Goal: Browse casually: Explore the website without a specific task or goal

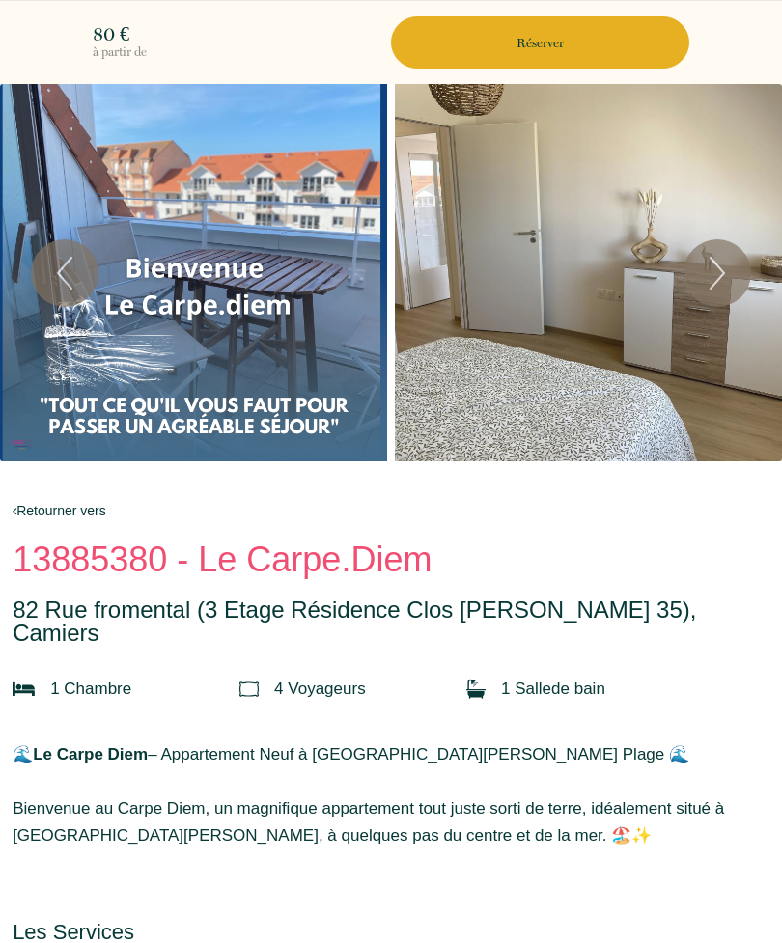
click at [635, 346] on div "Slideshow" at bounding box center [588, 273] width 387 height 378
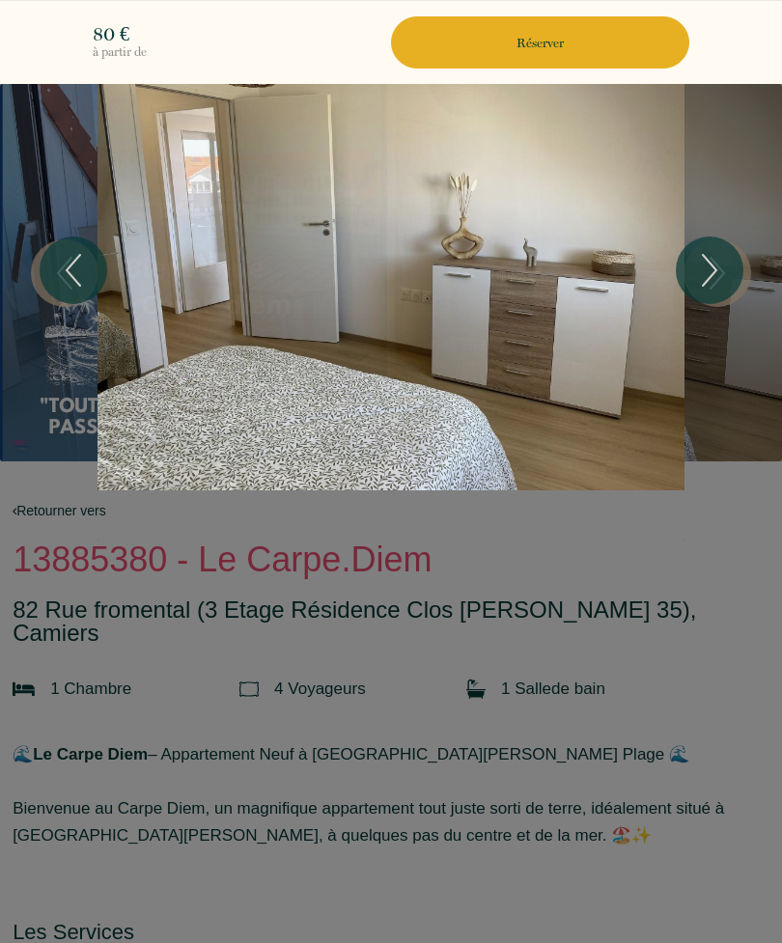
click at [723, 260] on icon "Next" at bounding box center [709, 270] width 41 height 58
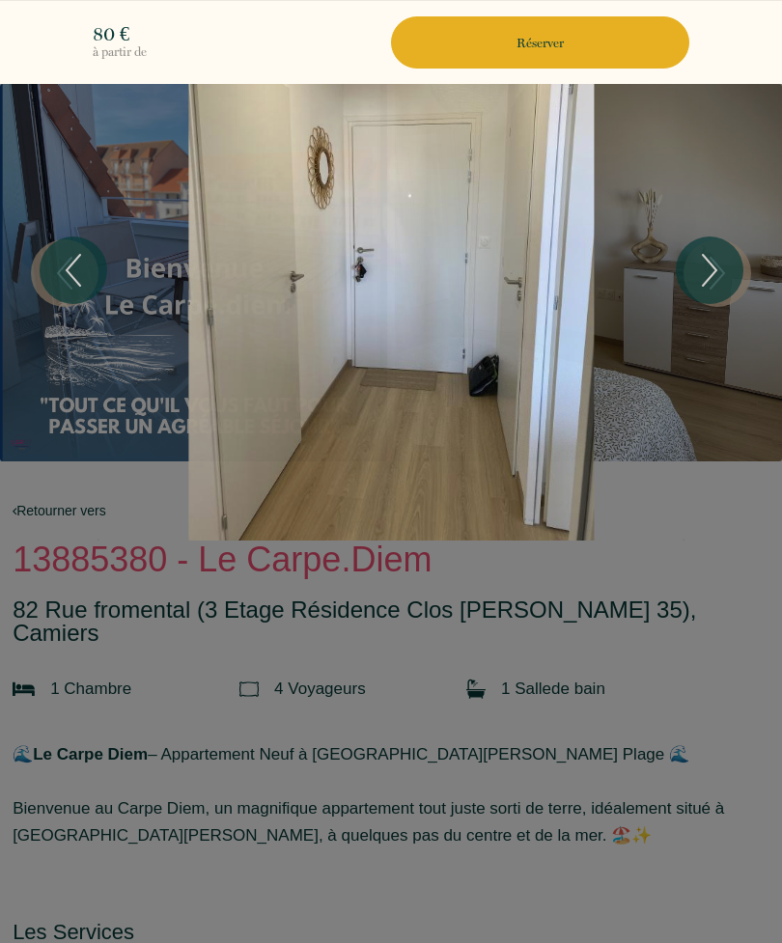
click at [719, 266] on icon "Next" at bounding box center [709, 270] width 41 height 58
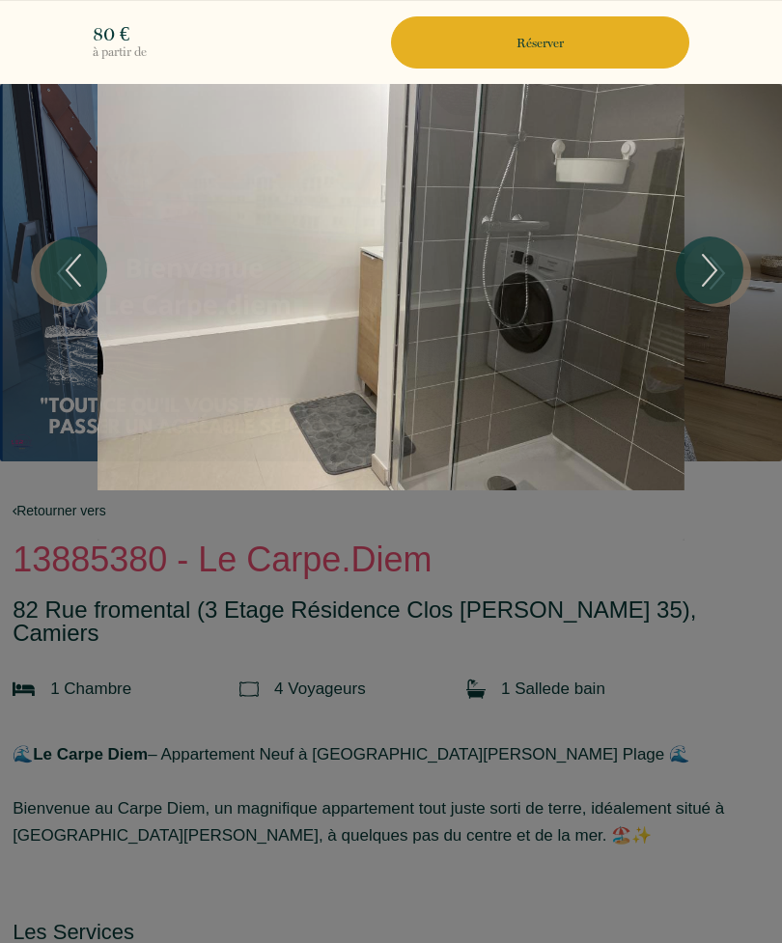
click at [716, 271] on icon "Next" at bounding box center [710, 270] width 14 height 31
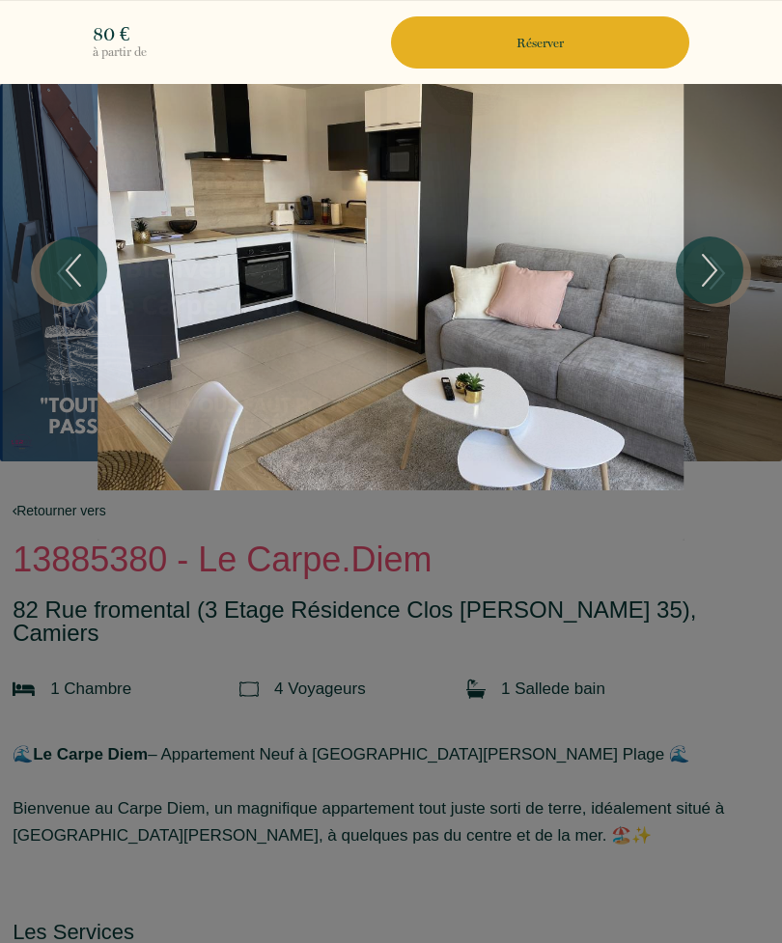
click at [716, 269] on icon "Next" at bounding box center [710, 270] width 14 height 31
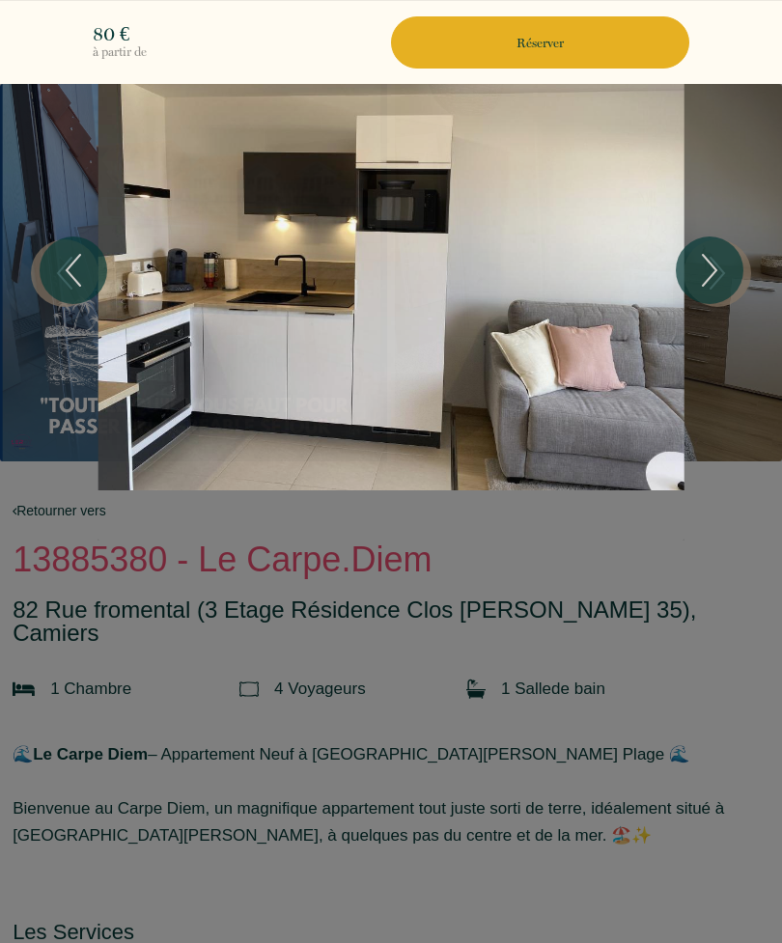
click at [713, 273] on icon "Next" at bounding box center [710, 270] width 14 height 31
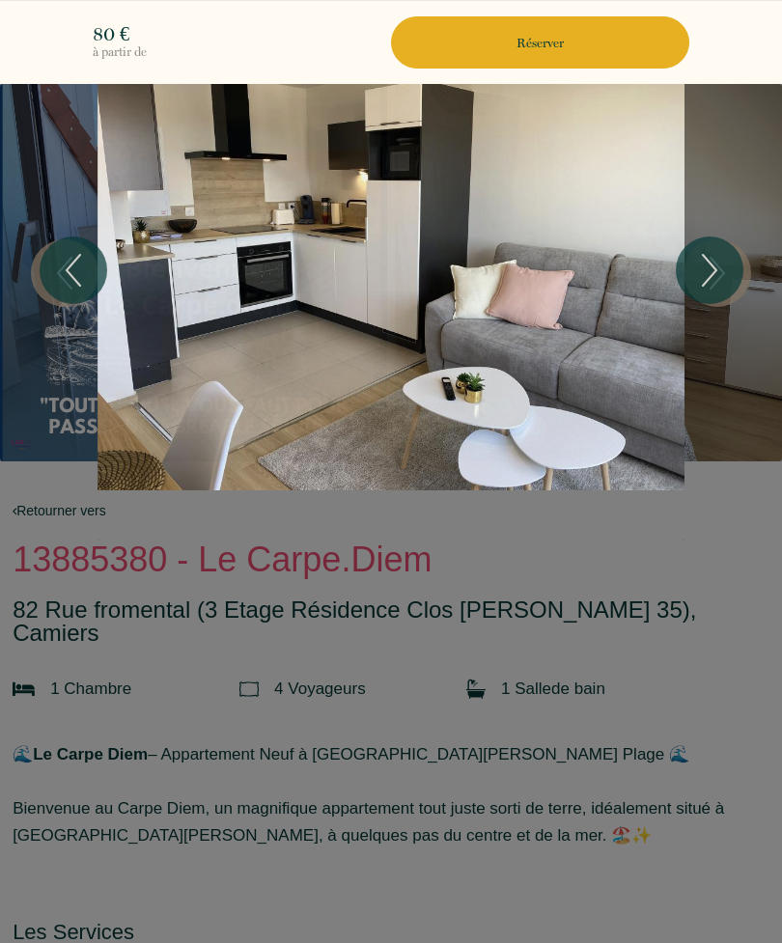
click at [715, 267] on icon "Next" at bounding box center [710, 270] width 14 height 31
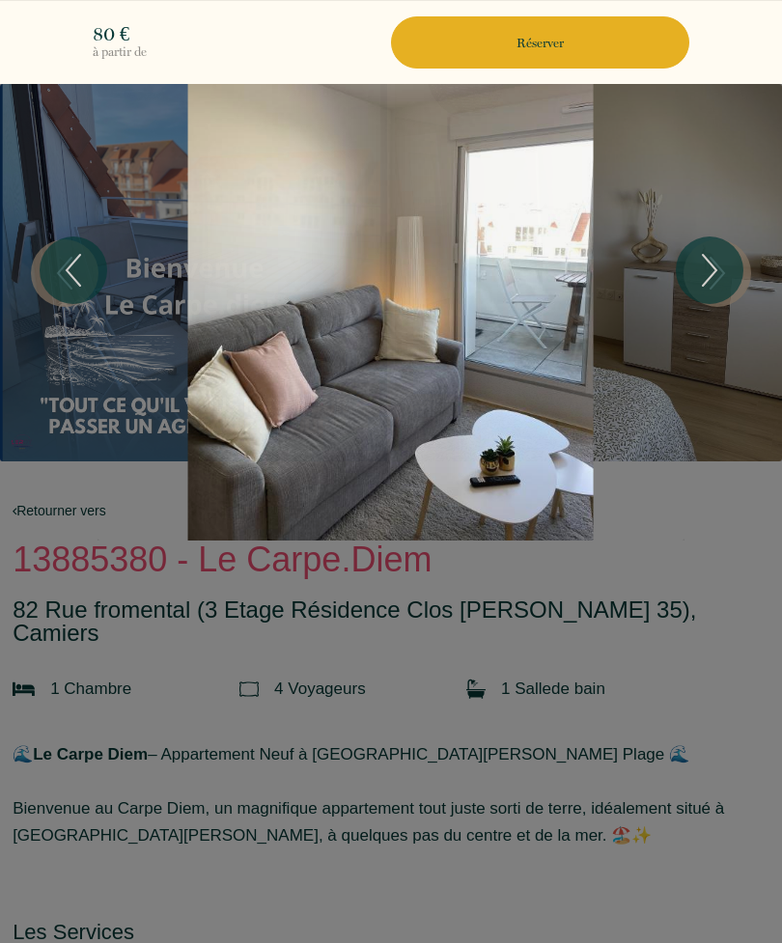
click at [72, 270] on icon "Previous" at bounding box center [73, 270] width 41 height 58
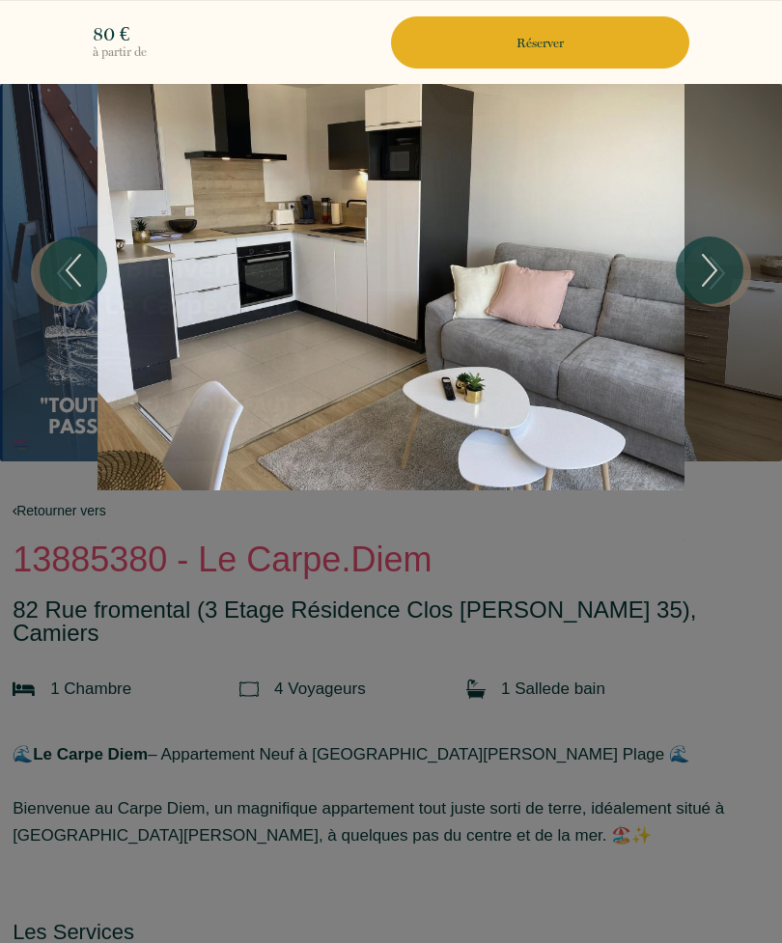
click at [707, 259] on icon "Next" at bounding box center [710, 270] width 14 height 31
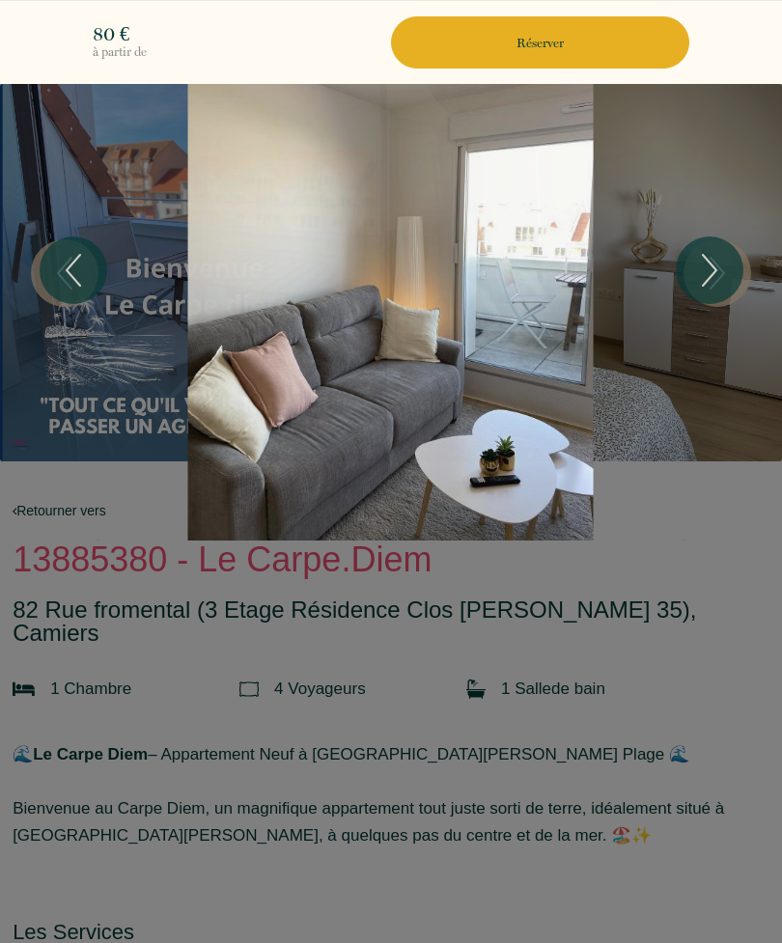
click at [712, 258] on icon "Next" at bounding box center [709, 270] width 41 height 58
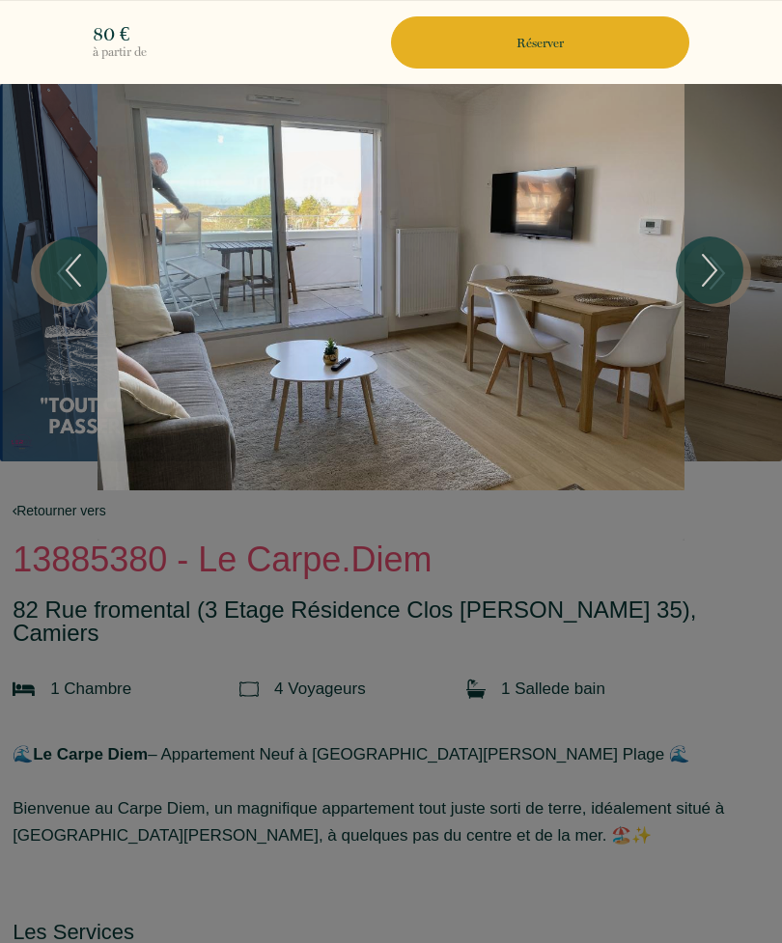
click at [721, 259] on icon "Next" at bounding box center [709, 270] width 41 height 58
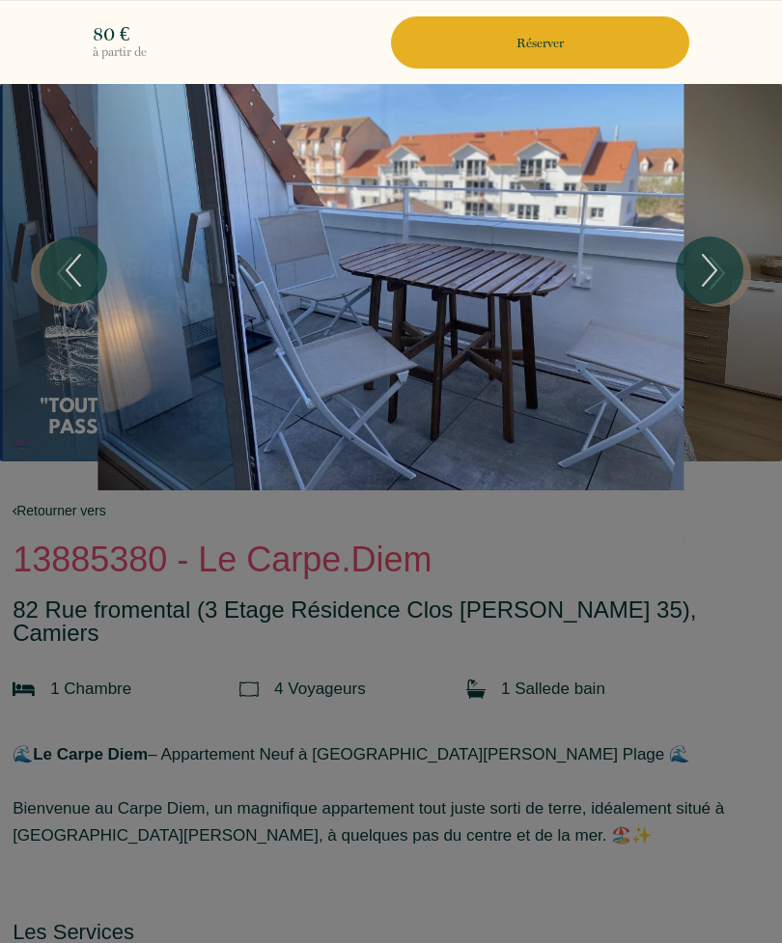
click at [721, 260] on icon "Next" at bounding box center [709, 270] width 41 height 58
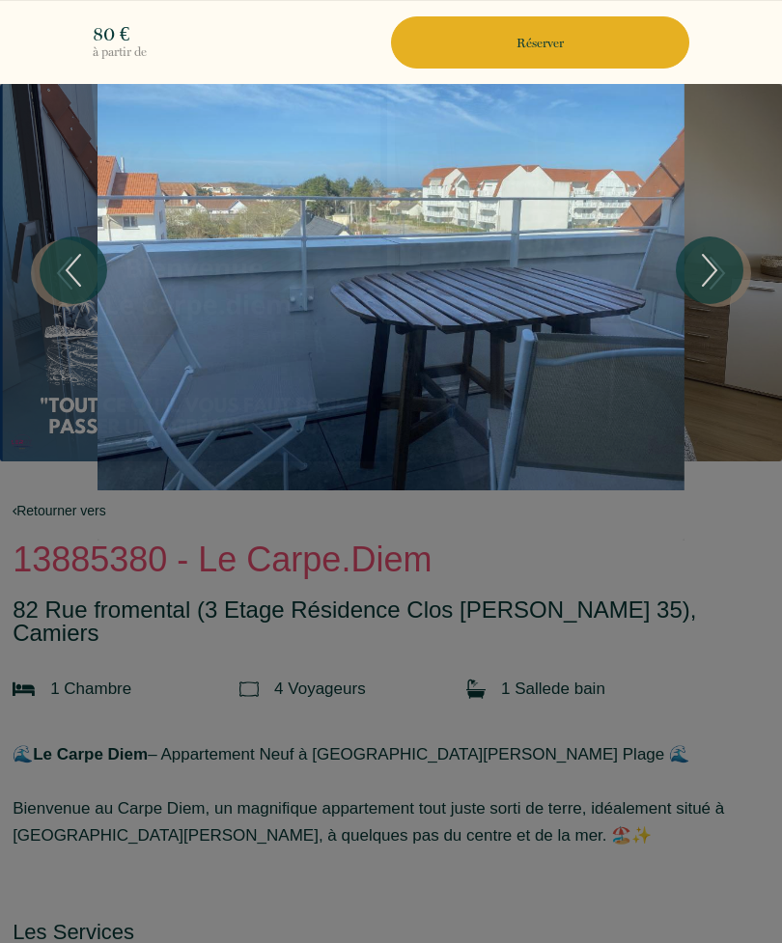
click at [720, 260] on icon "Next" at bounding box center [709, 270] width 41 height 58
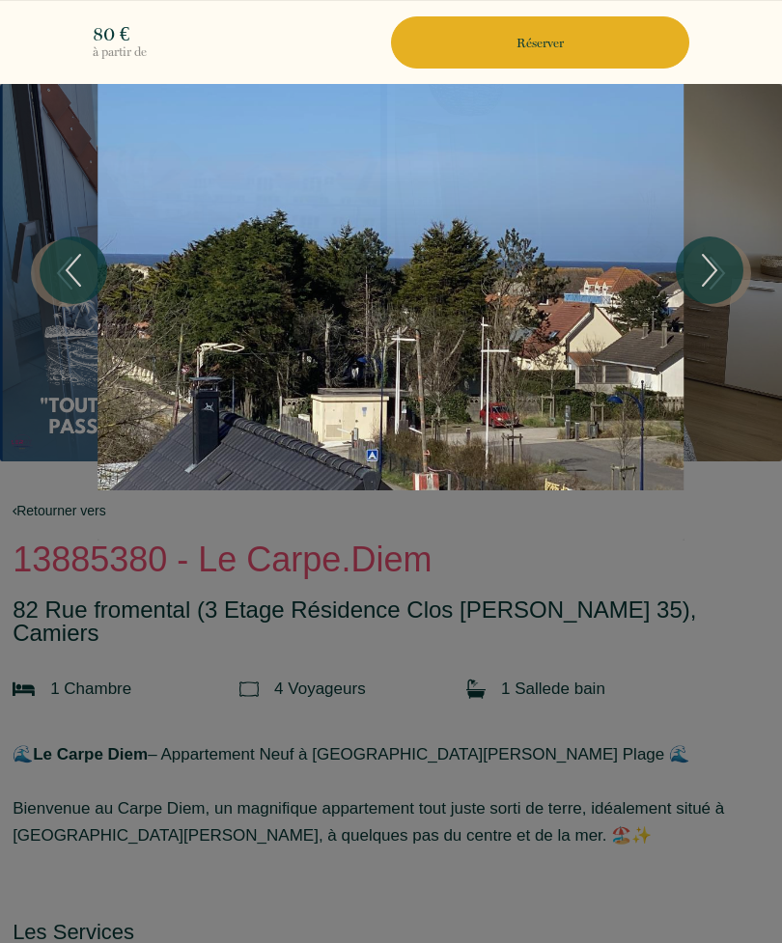
click at [718, 261] on icon "Next" at bounding box center [709, 270] width 41 height 58
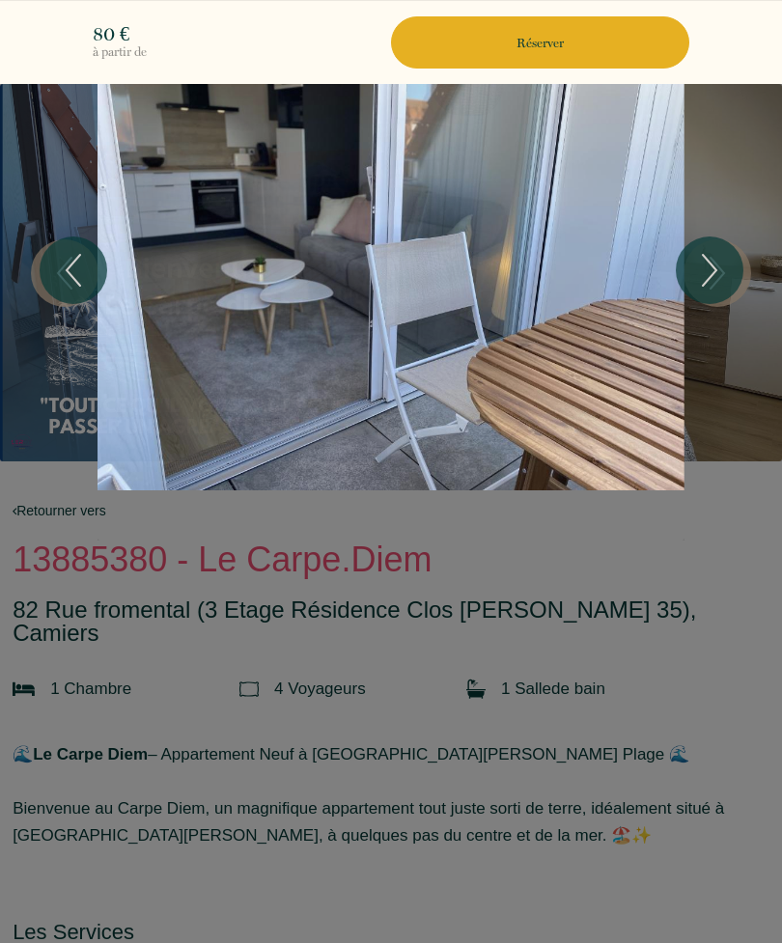
click at [720, 261] on icon "Next" at bounding box center [709, 270] width 41 height 58
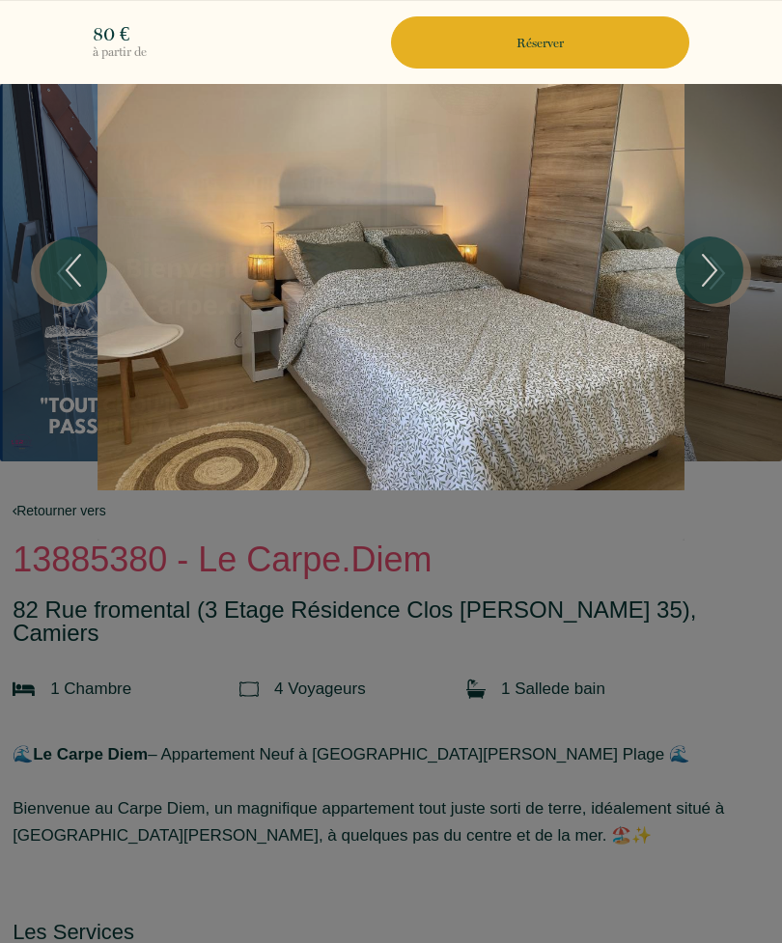
click at [715, 265] on icon "Next" at bounding box center [709, 270] width 41 height 58
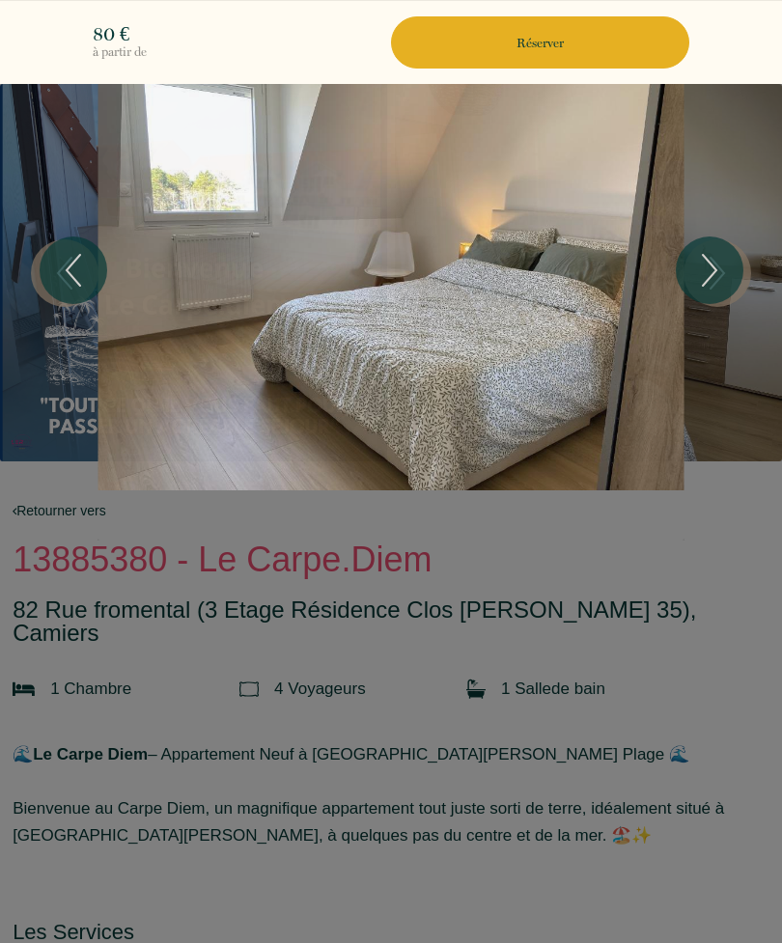
click at [714, 265] on icon "Next" at bounding box center [709, 270] width 41 height 58
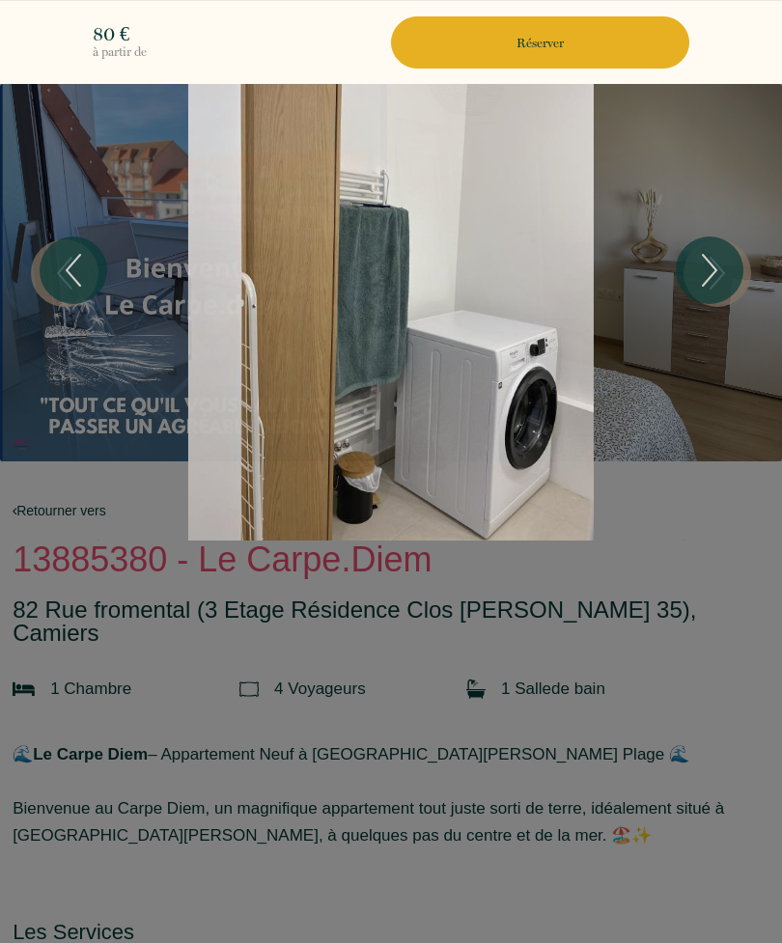
click at [715, 264] on icon "Next" at bounding box center [709, 270] width 41 height 58
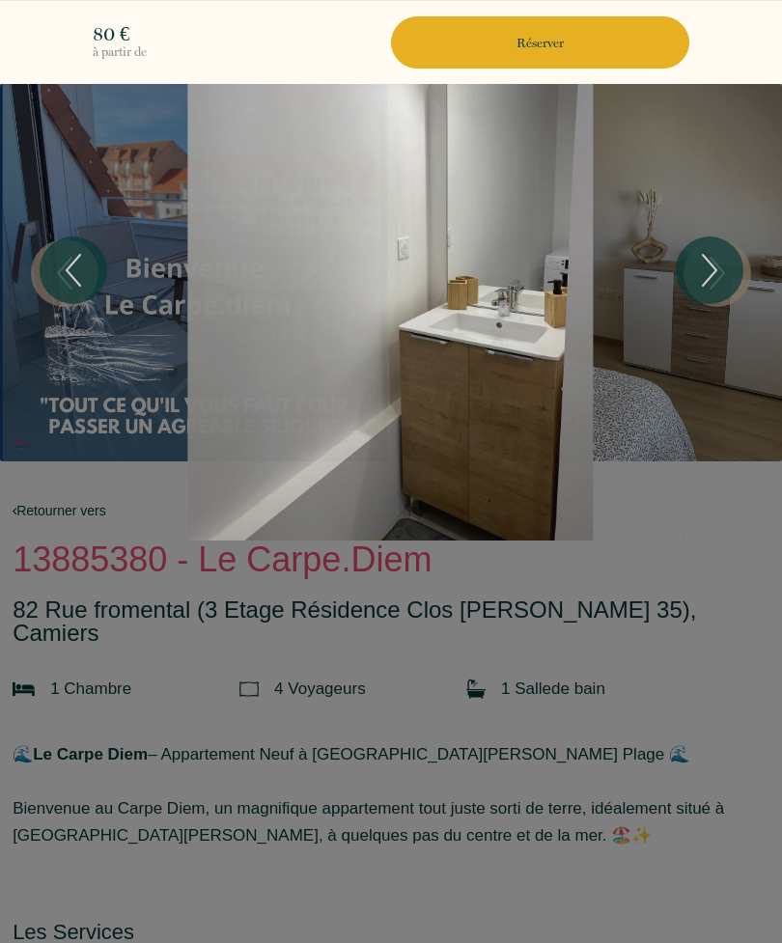
click at [714, 264] on icon "Next" at bounding box center [709, 270] width 41 height 58
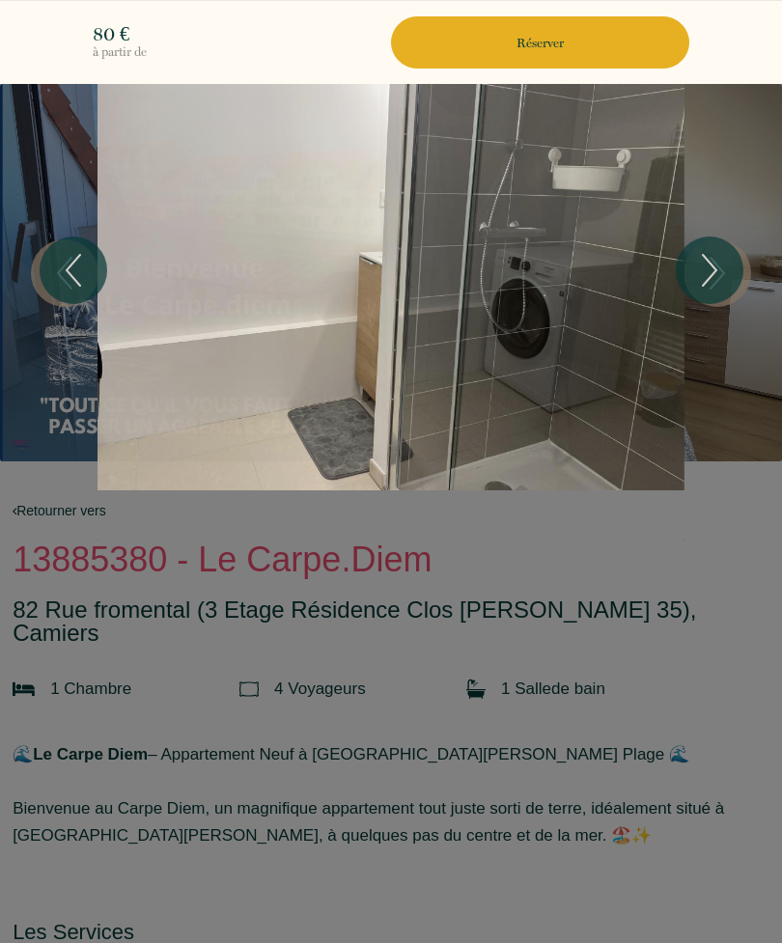
click at [716, 263] on icon "Next" at bounding box center [709, 270] width 41 height 58
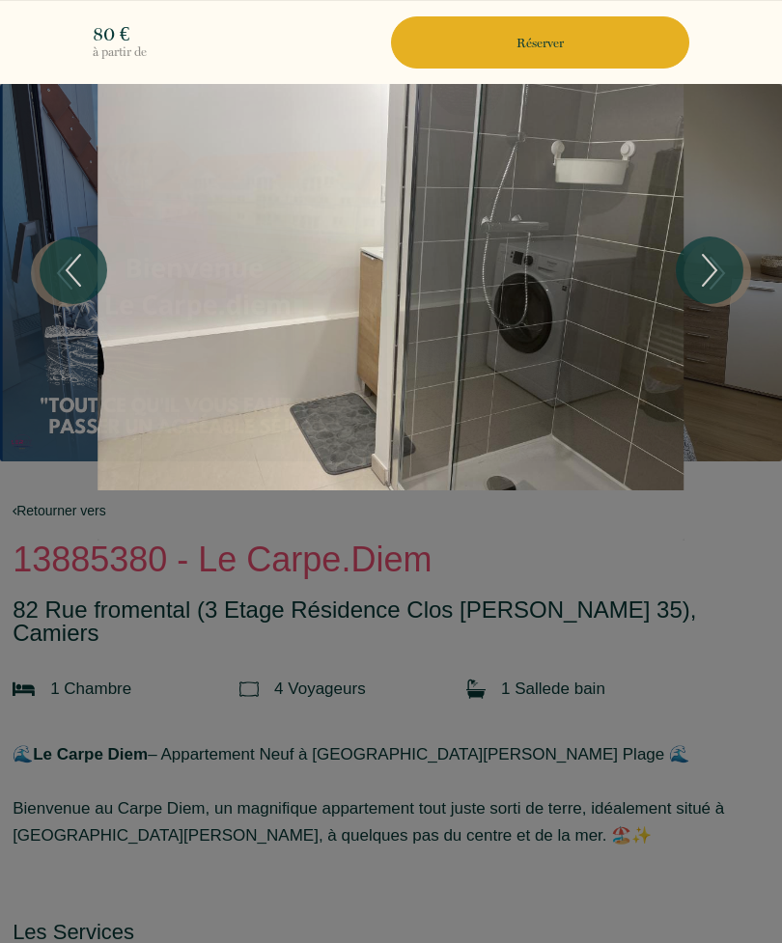
click at [715, 264] on icon "Next" at bounding box center [709, 270] width 41 height 58
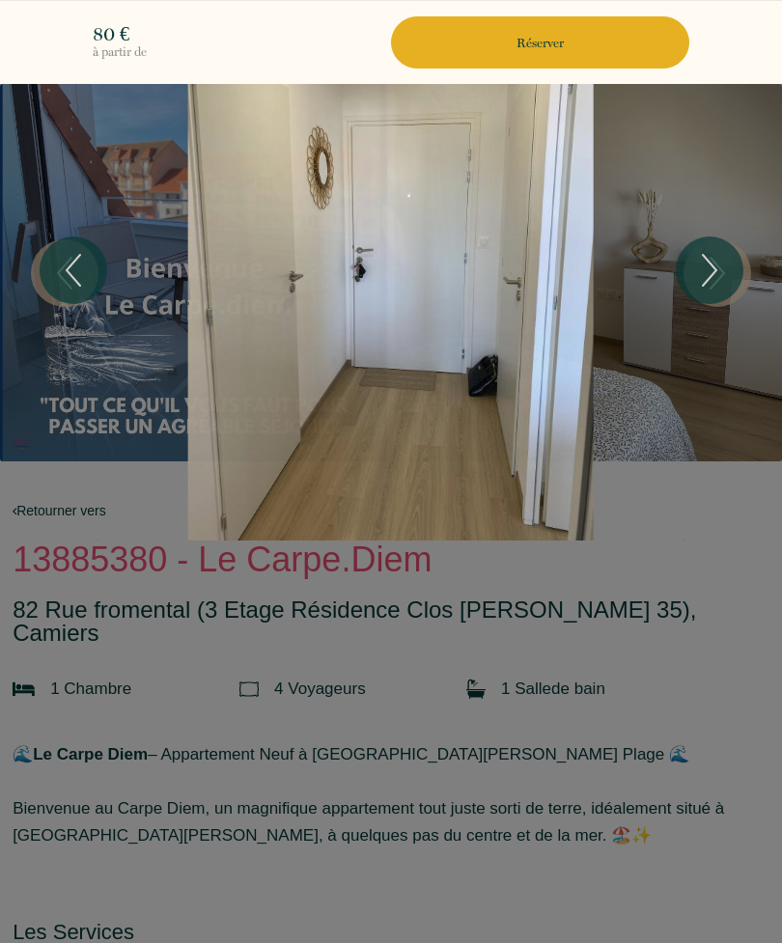
click at [716, 262] on icon "Next" at bounding box center [709, 270] width 41 height 58
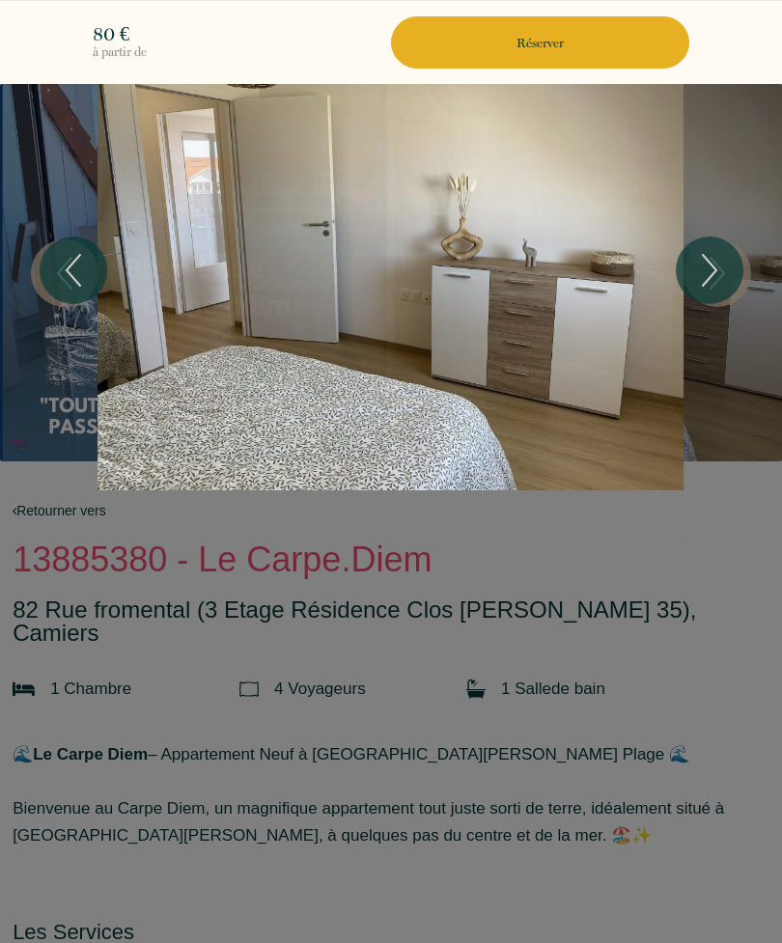
click at [716, 263] on icon "Next" at bounding box center [709, 270] width 41 height 58
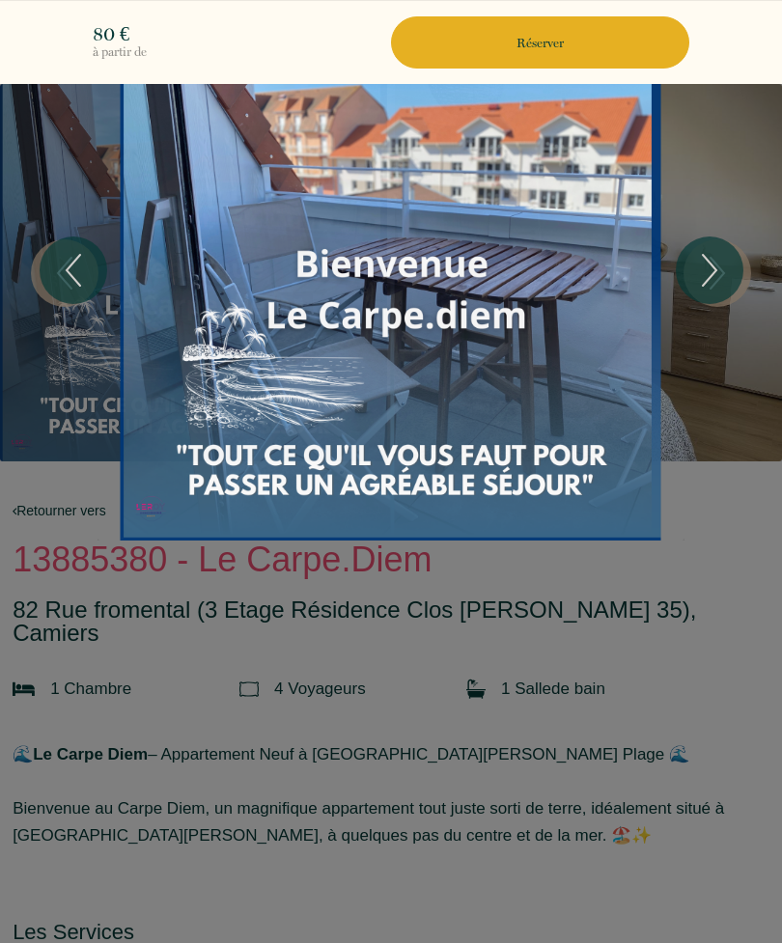
click at [716, 262] on icon "Next" at bounding box center [709, 270] width 41 height 58
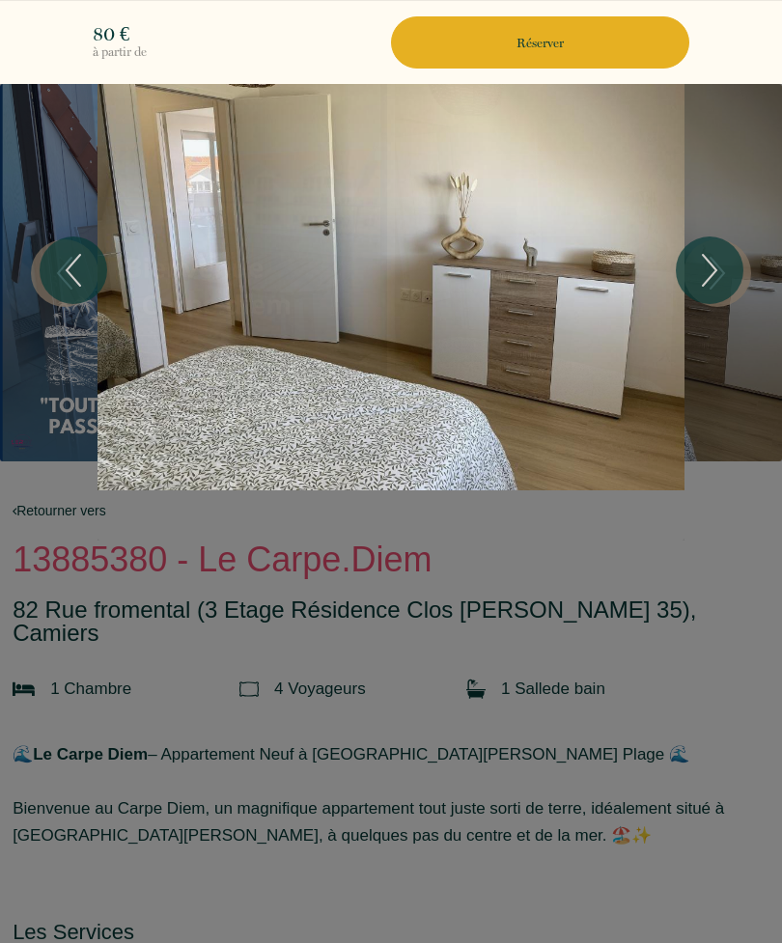
click at [716, 261] on icon "Next" at bounding box center [709, 270] width 41 height 58
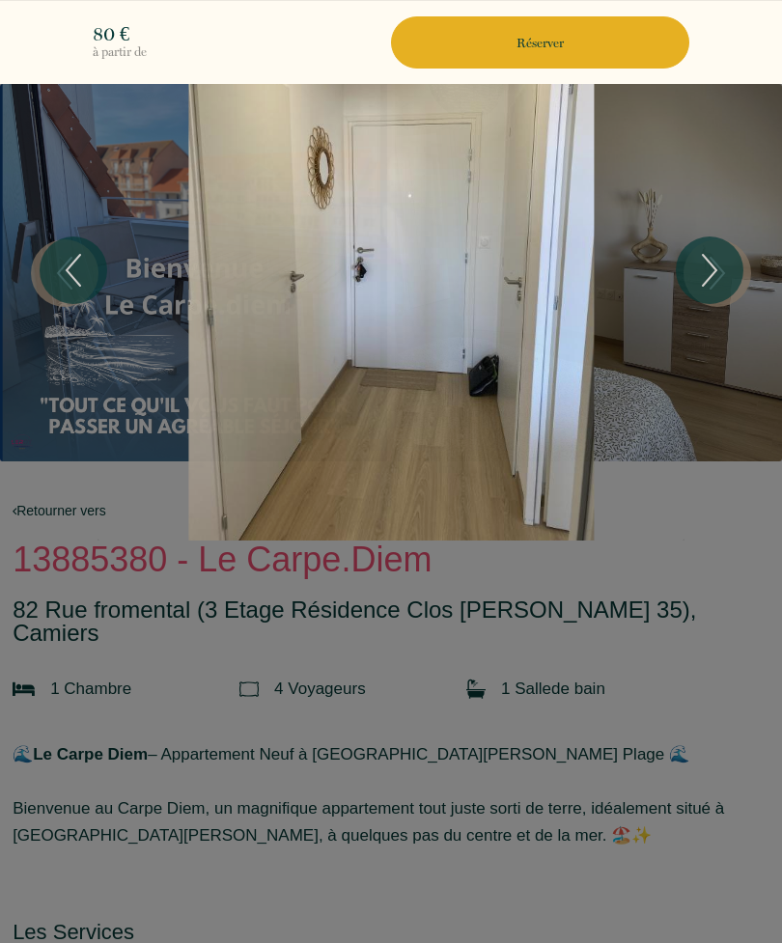
click at [717, 262] on icon "Next" at bounding box center [709, 270] width 41 height 58
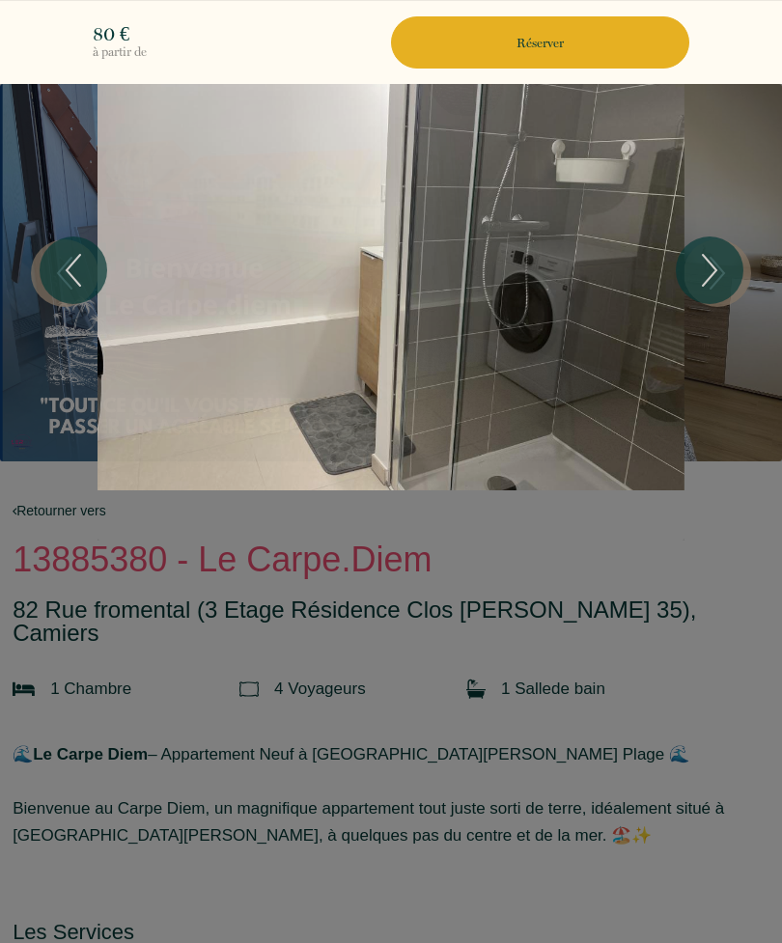
click at [717, 261] on icon "Next" at bounding box center [709, 270] width 41 height 58
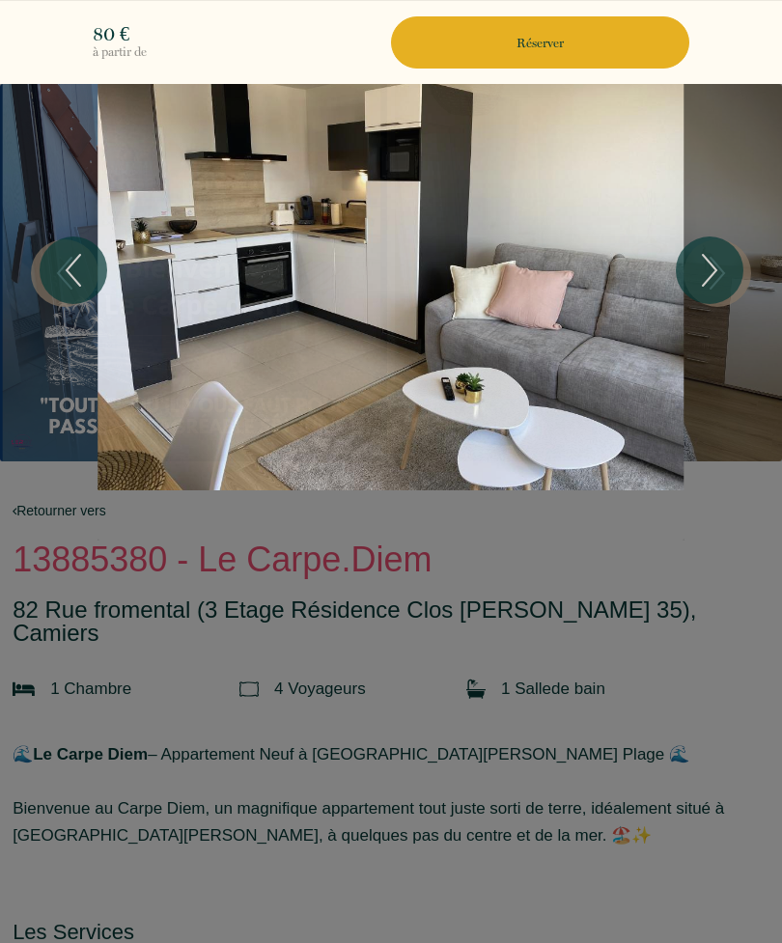
click at [716, 262] on icon "Next" at bounding box center [709, 270] width 41 height 58
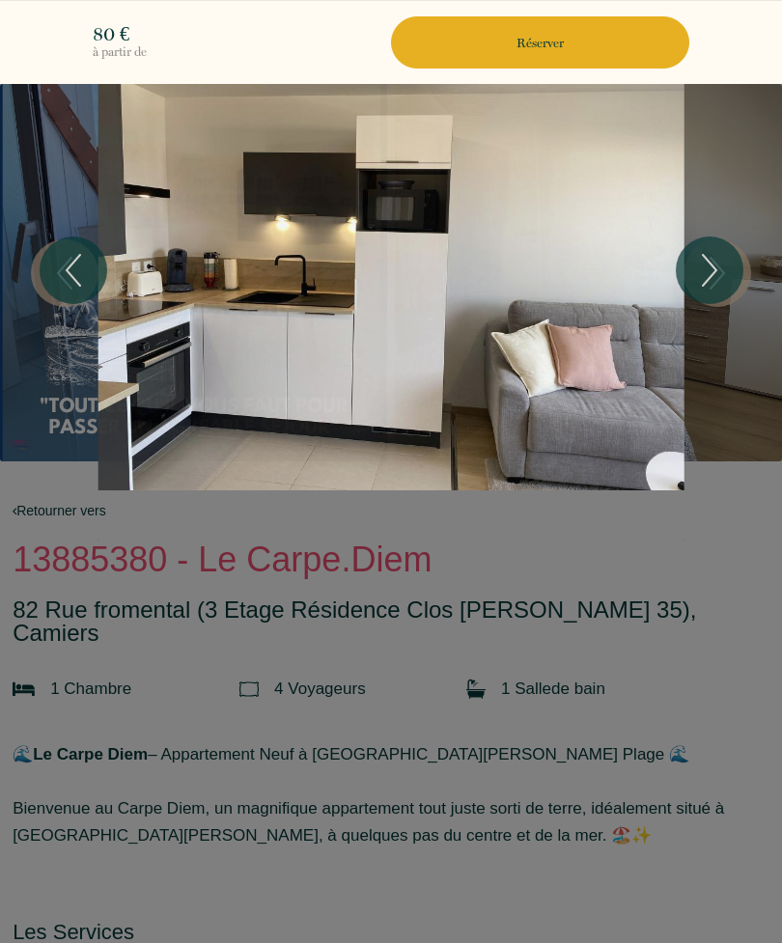
click at [716, 261] on icon "Next" at bounding box center [709, 270] width 41 height 58
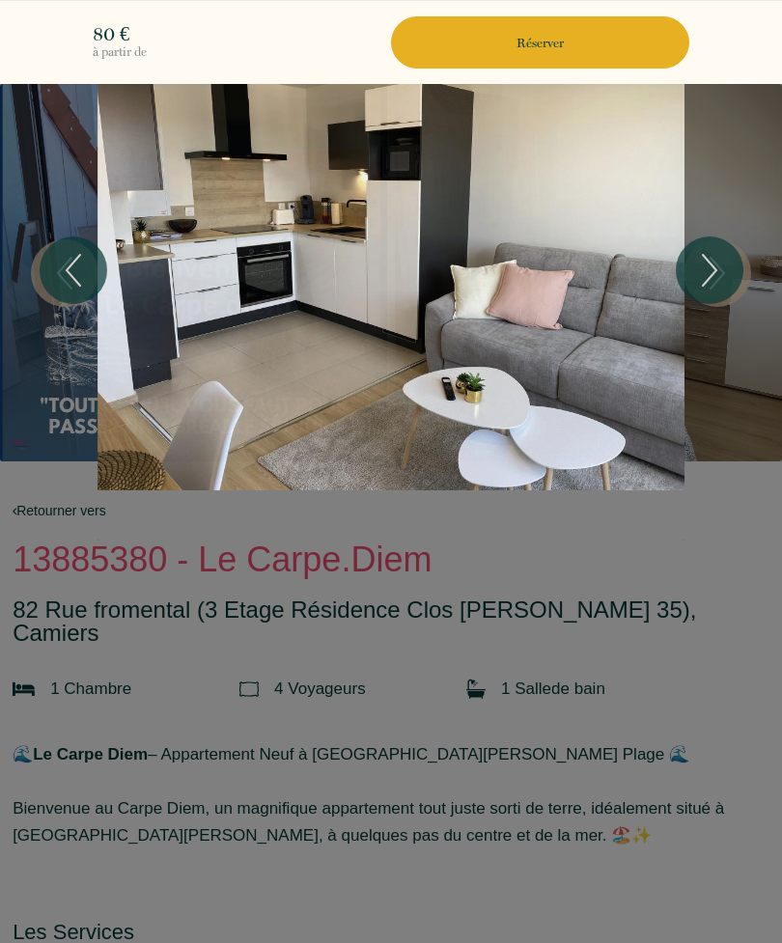
click at [716, 262] on icon "Next" at bounding box center [709, 270] width 41 height 58
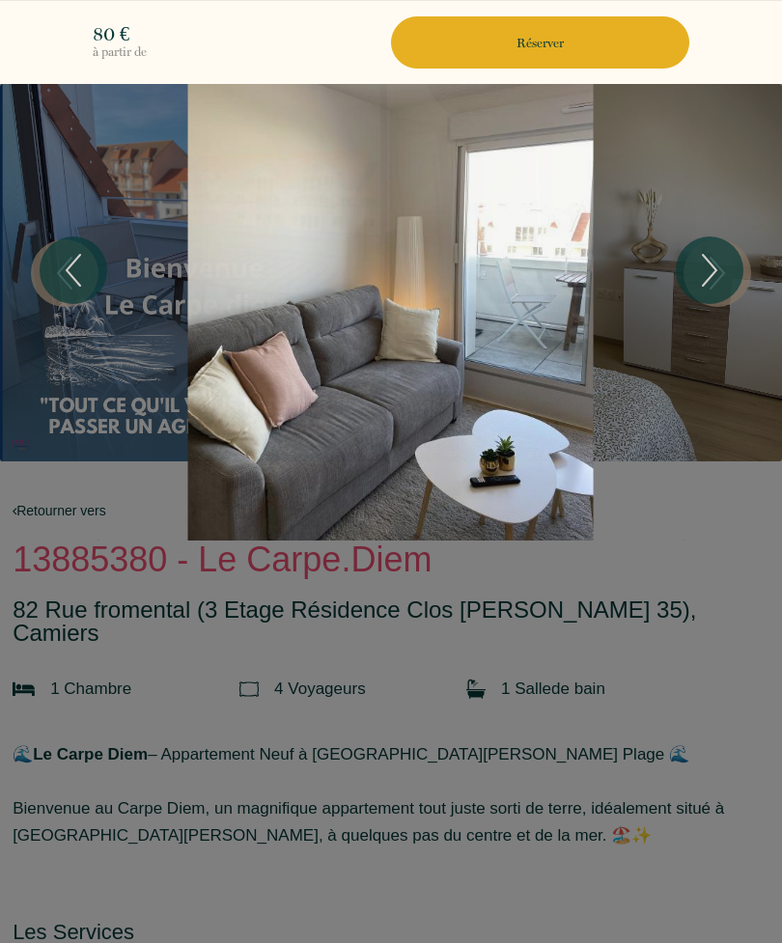
click at [716, 262] on icon "Next" at bounding box center [709, 270] width 41 height 58
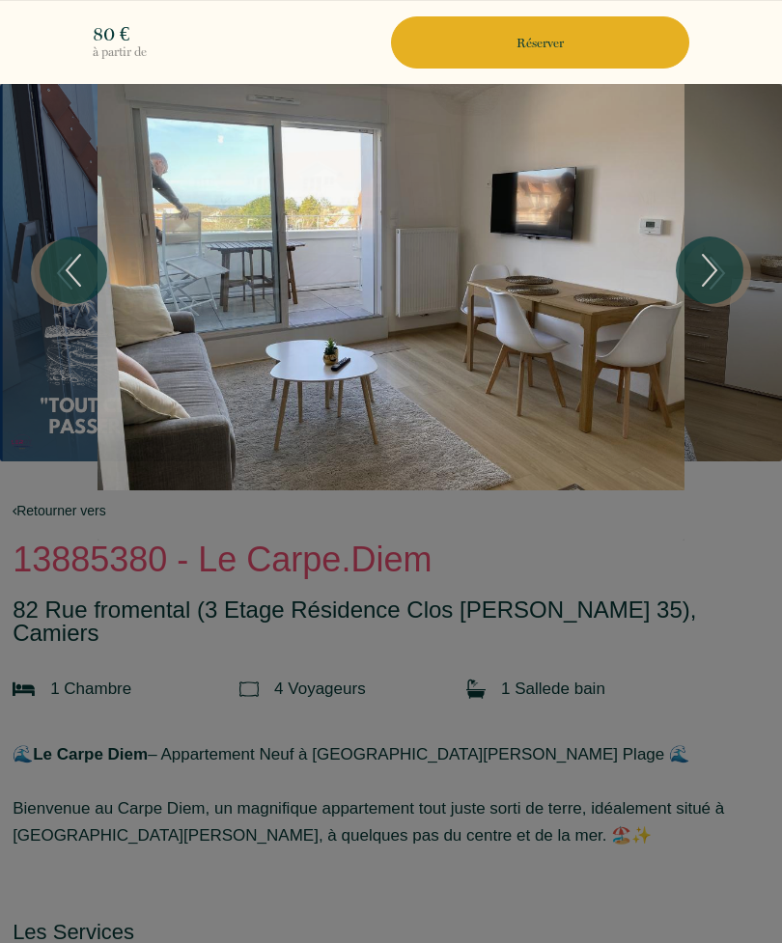
click at [716, 261] on icon "Next" at bounding box center [709, 270] width 41 height 58
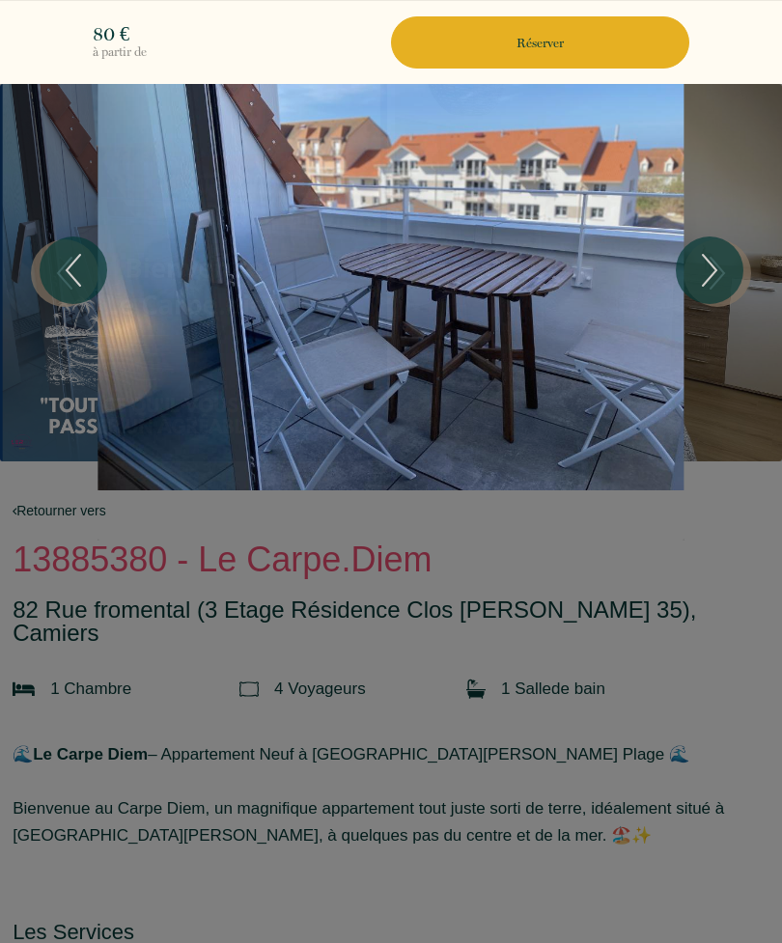
click at [716, 263] on icon "Next" at bounding box center [709, 270] width 41 height 58
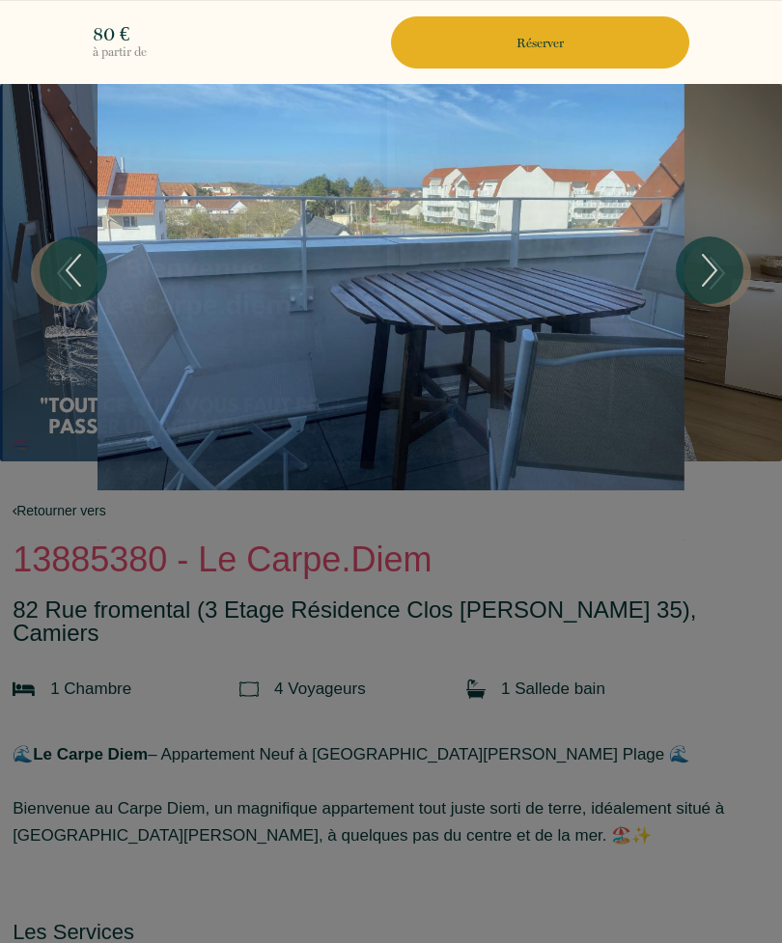
click at [715, 262] on icon "Next" at bounding box center [709, 270] width 41 height 58
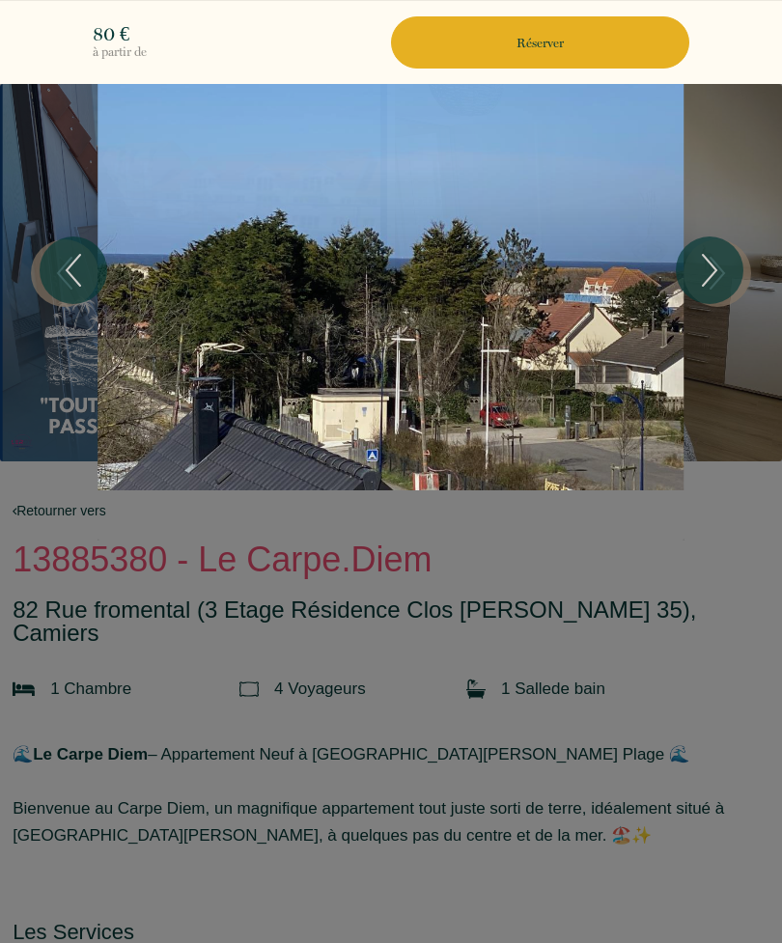
click at [716, 262] on icon "Next" at bounding box center [709, 270] width 41 height 58
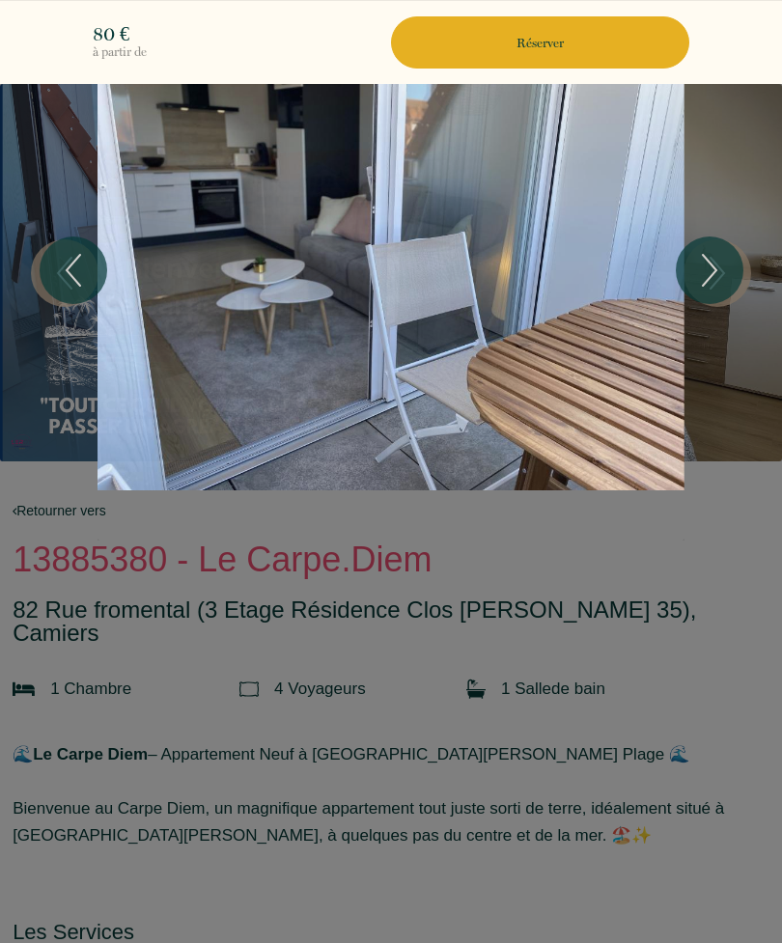
click at [718, 555] on div at bounding box center [391, 471] width 782 height 943
click at [686, 745] on div at bounding box center [391, 471] width 782 height 943
click at [712, 268] on icon "Next" at bounding box center [709, 270] width 41 height 58
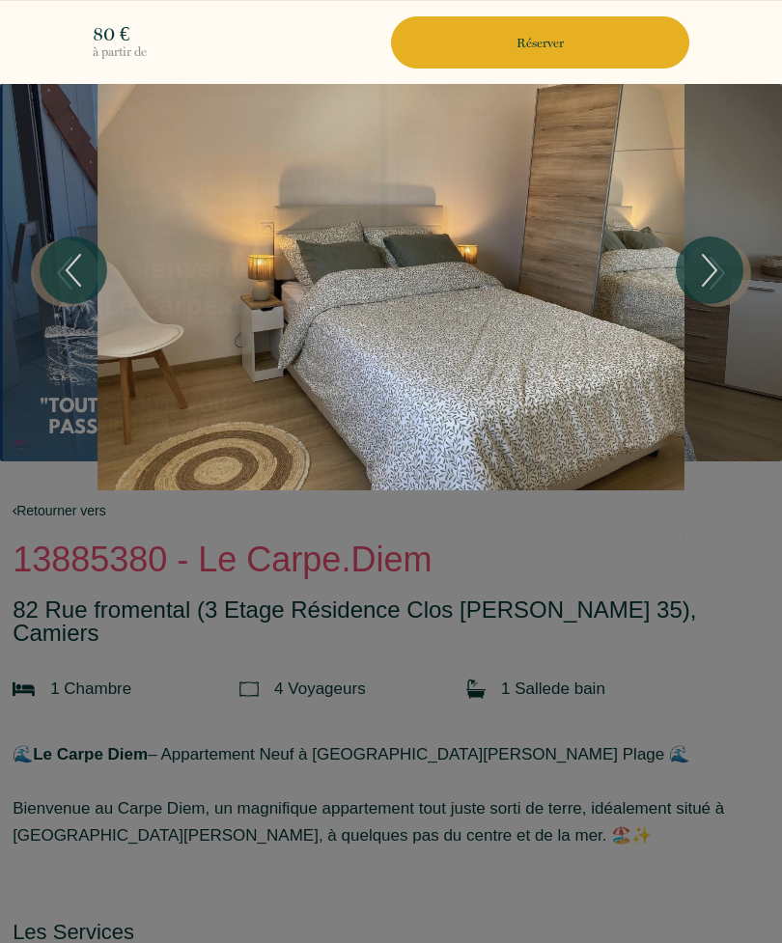
click at [723, 272] on icon "Next" at bounding box center [709, 270] width 41 height 58
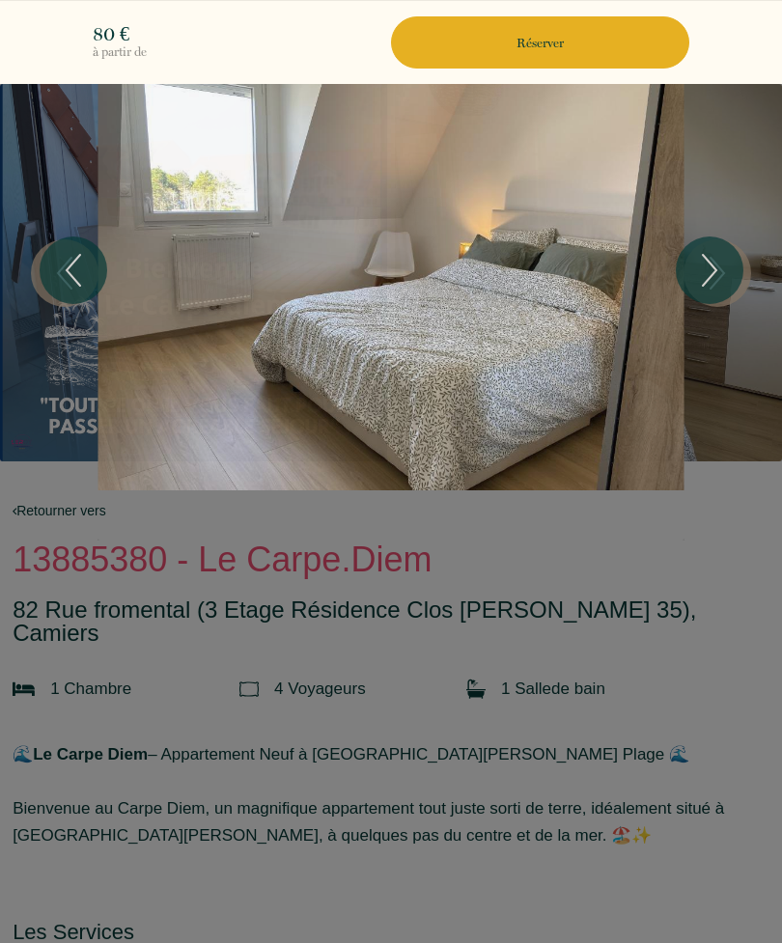
click at [77, 280] on icon "Previous" at bounding box center [73, 270] width 41 height 58
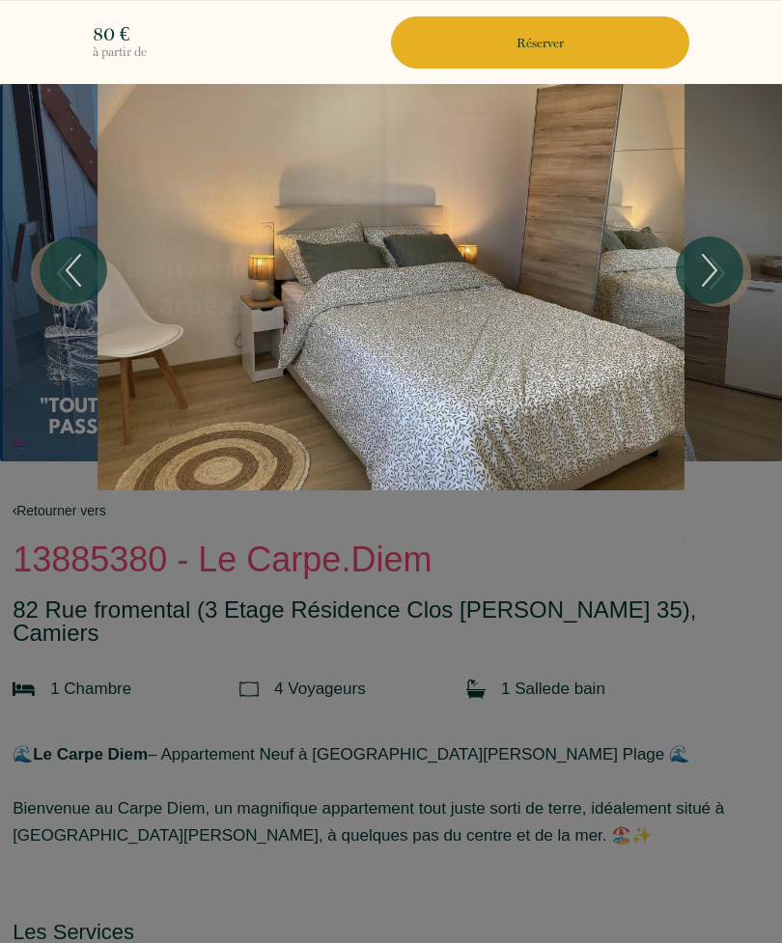
click at [713, 267] on icon "Next" at bounding box center [710, 270] width 14 height 31
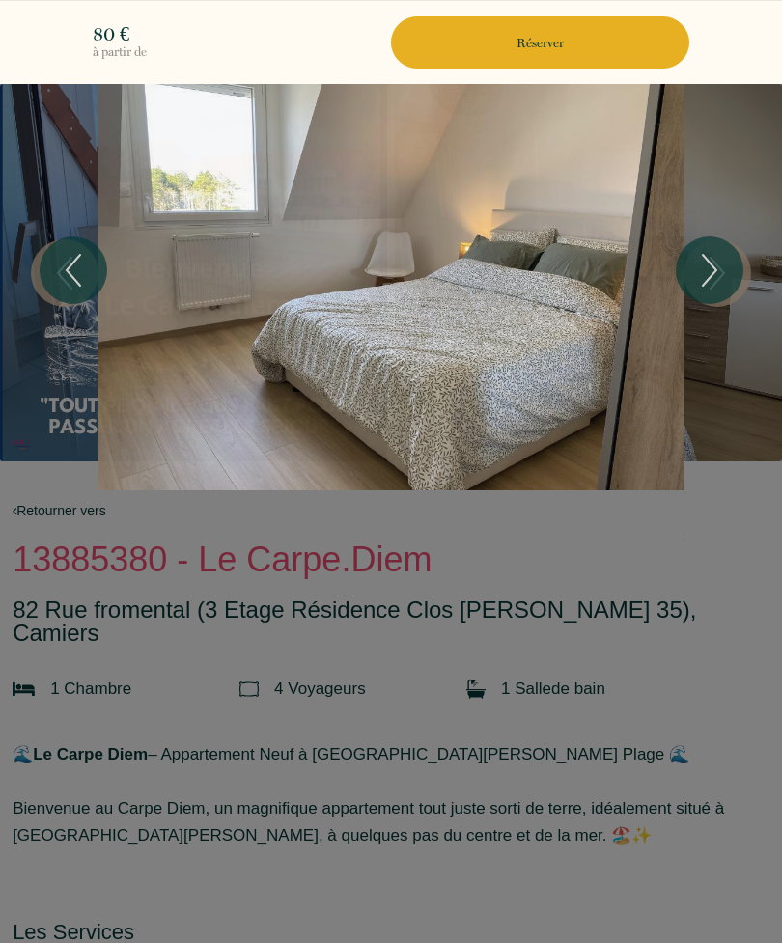
click at [714, 270] on icon "Next" at bounding box center [709, 270] width 41 height 58
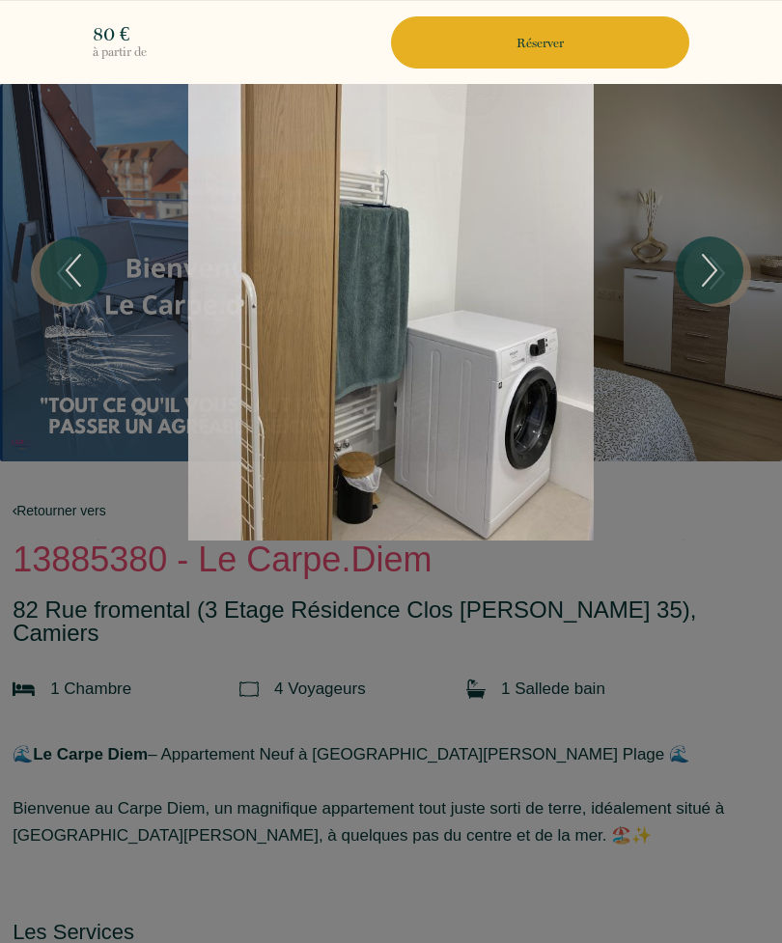
click at [714, 270] on icon "Next" at bounding box center [709, 270] width 41 height 58
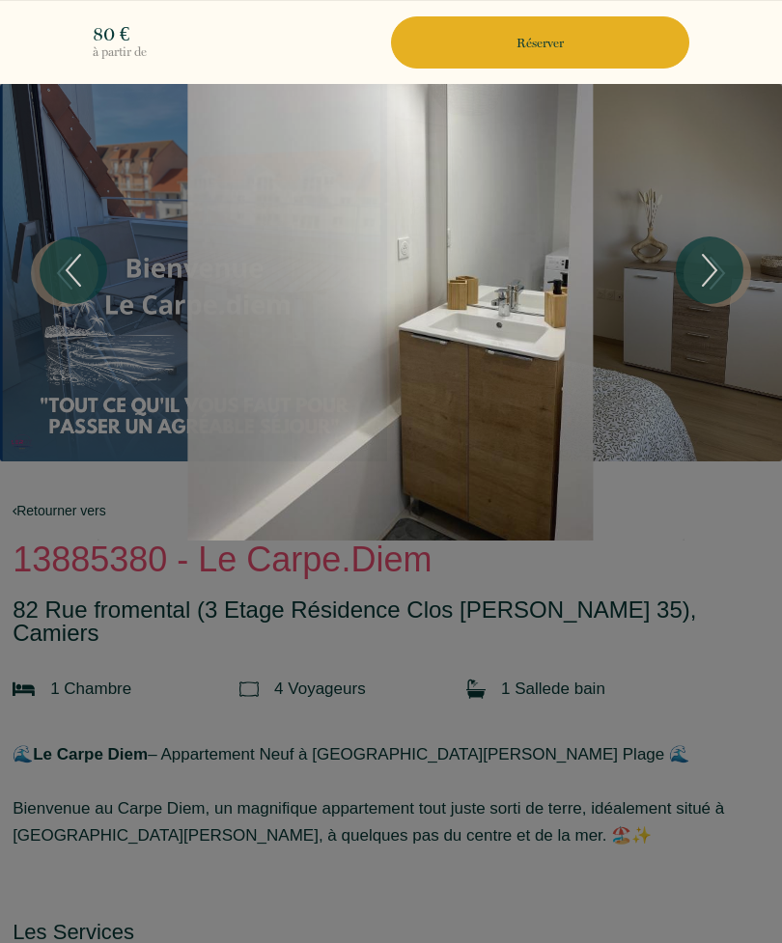
click at [716, 269] on icon "Next" at bounding box center [710, 270] width 14 height 31
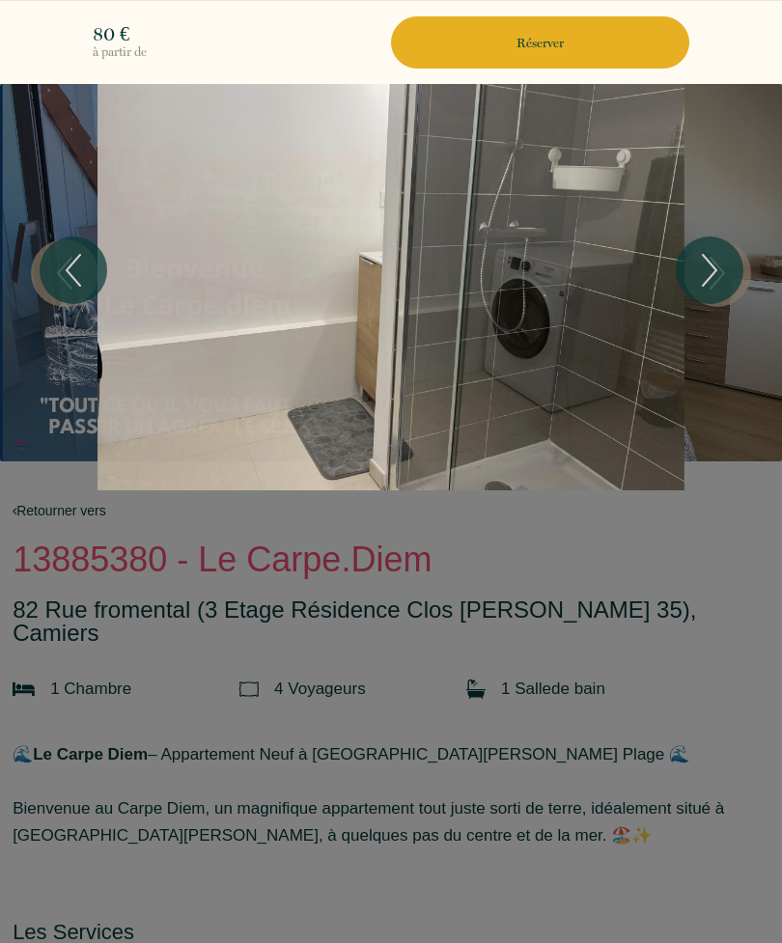
click at [716, 268] on icon "Next" at bounding box center [709, 270] width 41 height 58
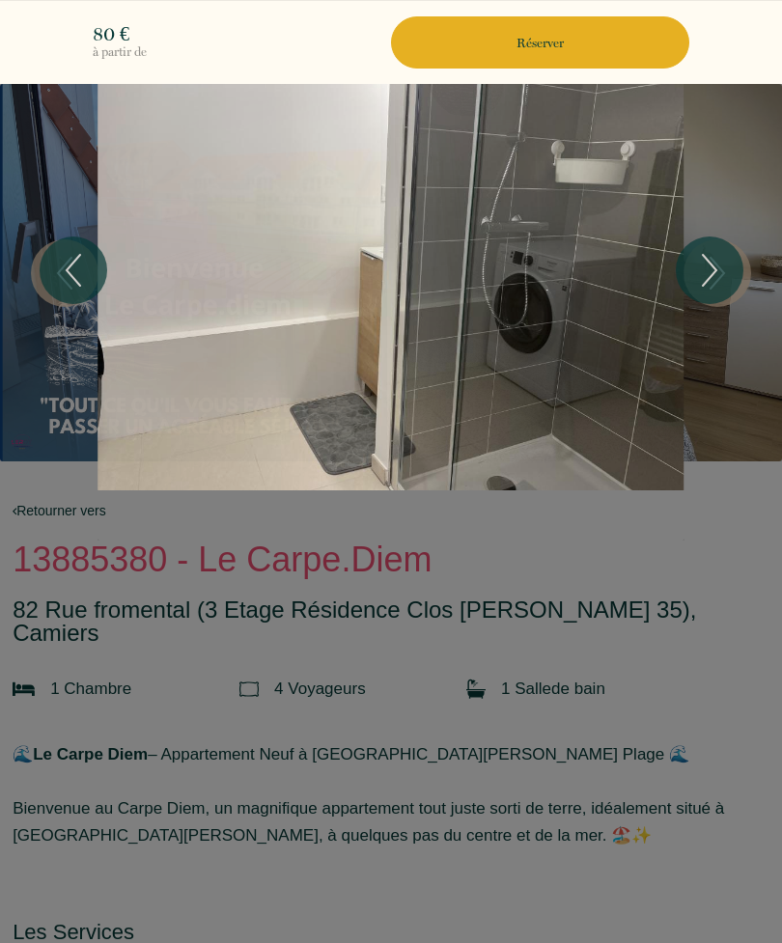
click at [710, 552] on div at bounding box center [391, 471] width 782 height 943
click at [635, 745] on div at bounding box center [391, 471] width 782 height 943
click at [73, 39] on div "80 € à partir de Réserver" at bounding box center [391, 42] width 782 height 84
click at [650, 844] on div at bounding box center [391, 471] width 782 height 943
click at [655, 850] on div at bounding box center [391, 471] width 782 height 943
